Goal: Task Accomplishment & Management: Manage account settings

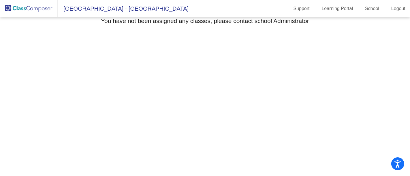
click at [215, 2] on mat-toolbar "North Georgetown Elementary School - Floridalma Support Learning Portal School …" at bounding box center [205, 8] width 410 height 17
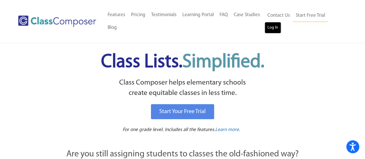
click at [266, 31] on link "Log In" at bounding box center [272, 28] width 16 height 12
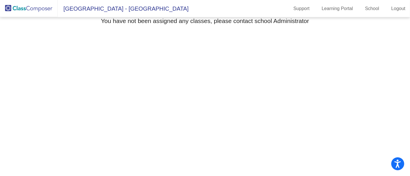
click at [39, 10] on img at bounding box center [29, 8] width 58 height 17
click at [95, 10] on span "North Georgetown Elementary School - Floridalma" at bounding box center [123, 8] width 131 height 9
click at [39, 9] on img at bounding box center [29, 8] width 58 height 17
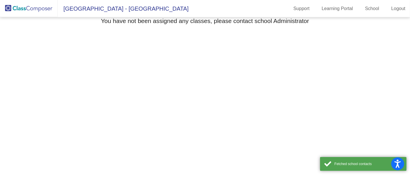
click at [333, 132] on mat-sidenav-content "Select Grade You have not been assigned any classes, please contact school Admi…" at bounding box center [205, 96] width 410 height 159
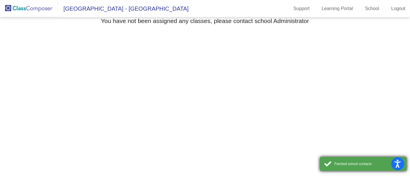
click at [351, 167] on div "Fetched school contacts" at bounding box center [368, 164] width 68 height 5
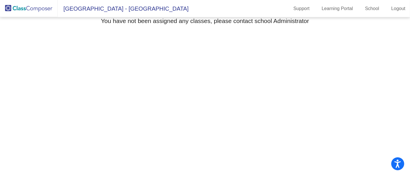
click at [255, 92] on mat-sidenav-content "Select Grade You have not been assigned any classes, please contact school Admi…" at bounding box center [205, 96] width 410 height 159
click at [235, 12] on mat-toolbar "North Georgetown Elementary School - Floridalma Support Learning Portal School …" at bounding box center [205, 8] width 410 height 17
click at [38, 10] on img at bounding box center [29, 8] width 58 height 17
click at [98, 3] on mat-toolbar "North Georgetown Elementary School - Floridalma Support Learning Portal School …" at bounding box center [205, 8] width 410 height 17
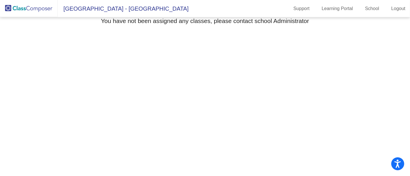
click at [103, 7] on span "[GEOGRAPHIC_DATA] - [GEOGRAPHIC_DATA]" at bounding box center [123, 8] width 131 height 9
click at [183, 8] on span "[GEOGRAPHIC_DATA] - [GEOGRAPHIC_DATA]" at bounding box center [123, 8] width 131 height 9
click at [205, 9] on mat-toolbar "North Georgetown Elementary School - Floridalma Support Learning Portal School …" at bounding box center [205, 8] width 410 height 17
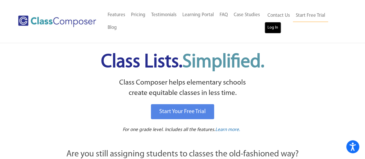
click at [275, 27] on link "Log In" at bounding box center [272, 28] width 16 height 12
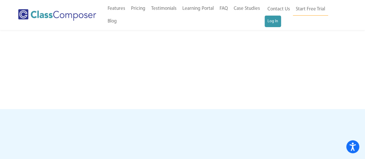
scroll to position [397, 0]
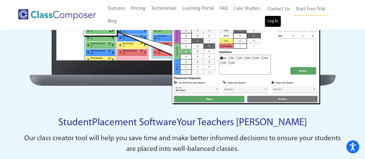
click at [274, 22] on link "Log In" at bounding box center [272, 22] width 16 height 12
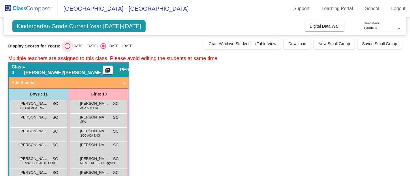
click at [69, 48] on div "Select an option" at bounding box center [68, 46] width 6 height 6
click at [67, 49] on input "[DATE] - [DATE]" at bounding box center [67, 49] width 0 height 0
radio input "true"
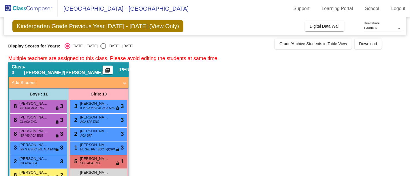
click at [211, 134] on app-classroom "Class 3 - [PERSON_NAME]/[PERSON_NAME] picture_as_pdf [PERSON_NAME] Add Student …" at bounding box center [204, 162] width 393 height 199
click at [210, 28] on div "Kindergarten Grade Previous Year [DATE] - [DATE] (View Only) Add, Move, or Reta…" at bounding box center [205, 26] width 402 height 18
